Goal: Information Seeking & Learning: Learn about a topic

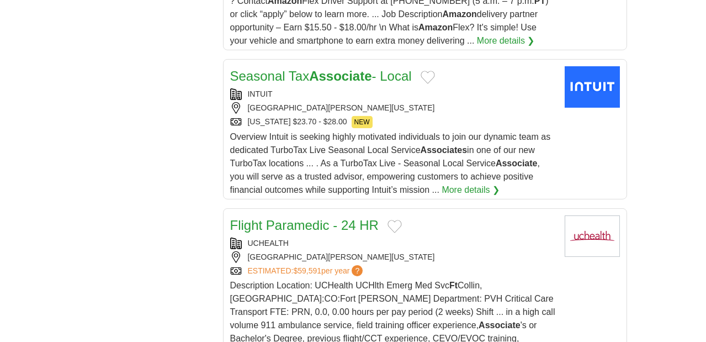
scroll to position [1367, 0]
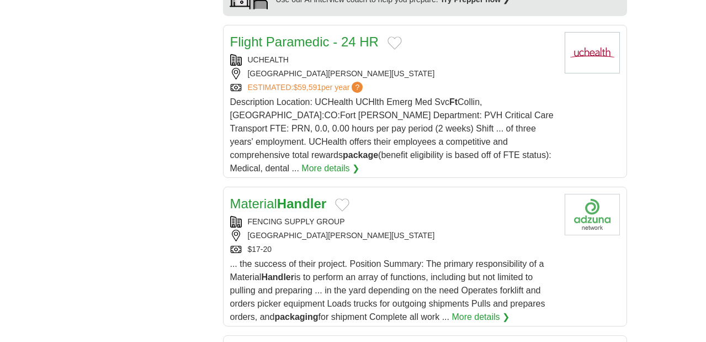
scroll to position [1262, 0]
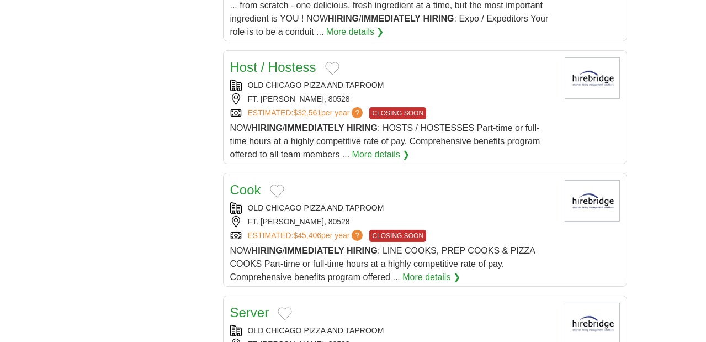
scroll to position [1157, 0]
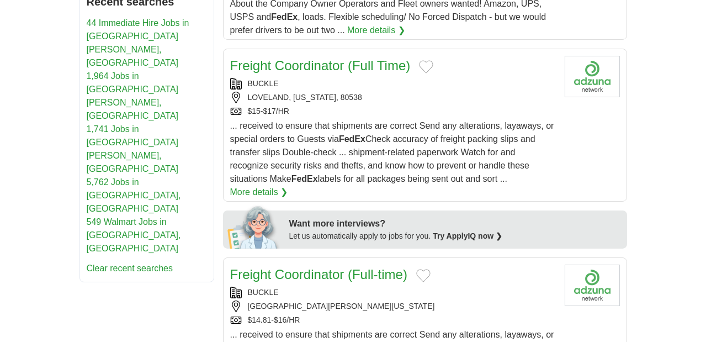
scroll to position [473, 0]
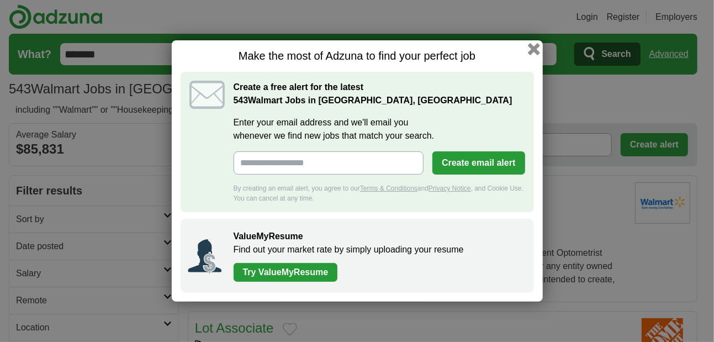
click at [534, 44] on button "button" at bounding box center [533, 49] width 12 height 12
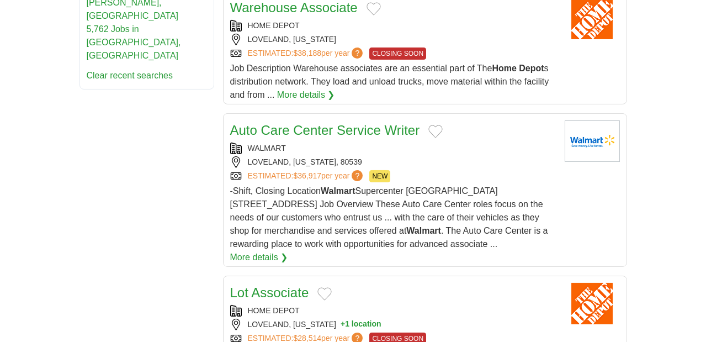
scroll to position [736, 0]
